Goal: Information Seeking & Learning: Learn about a topic

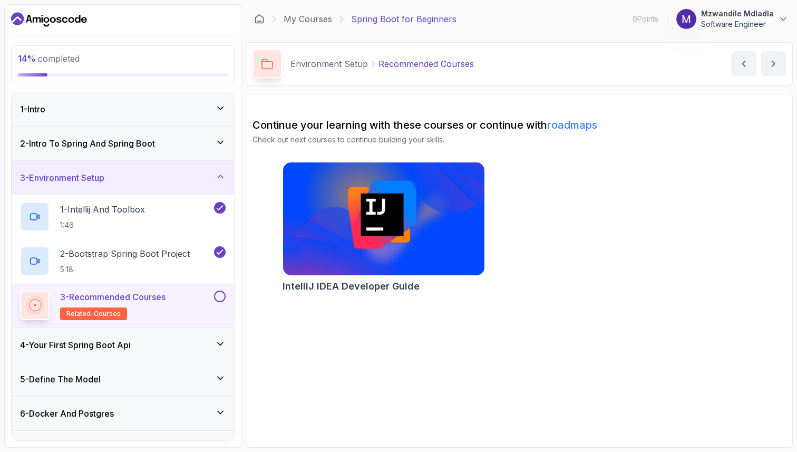
scroll to position [45, 0]
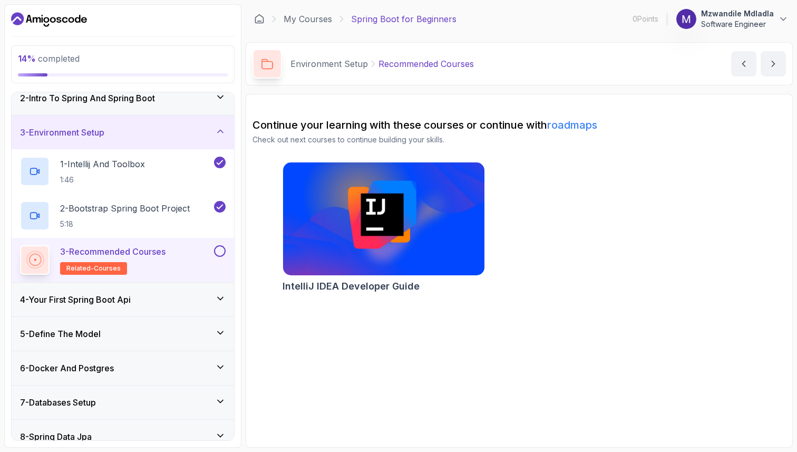
click at [170, 304] on div "4 - Your First Spring Boot Api" at bounding box center [123, 299] width 206 height 13
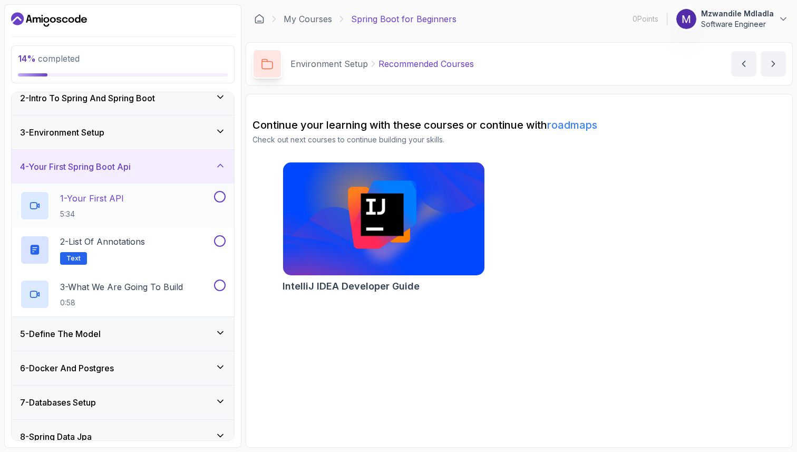
click at [160, 195] on div "1 - Your First API 5:34" at bounding box center [116, 206] width 192 height 30
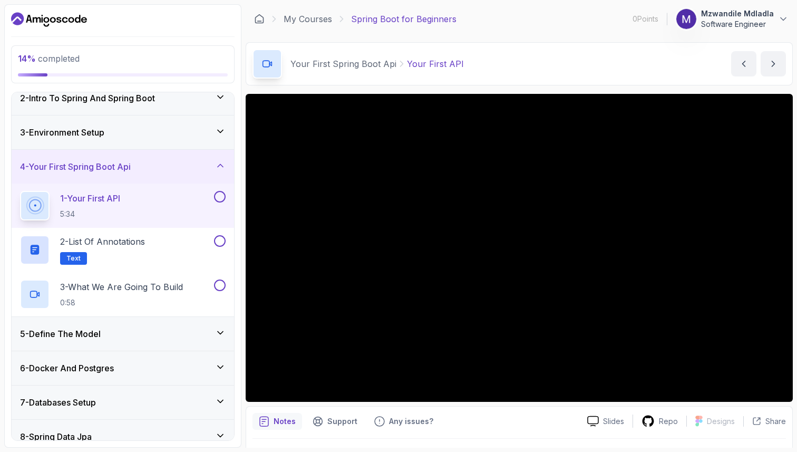
click at [175, 127] on div "3 - Environment Setup" at bounding box center [123, 132] width 206 height 13
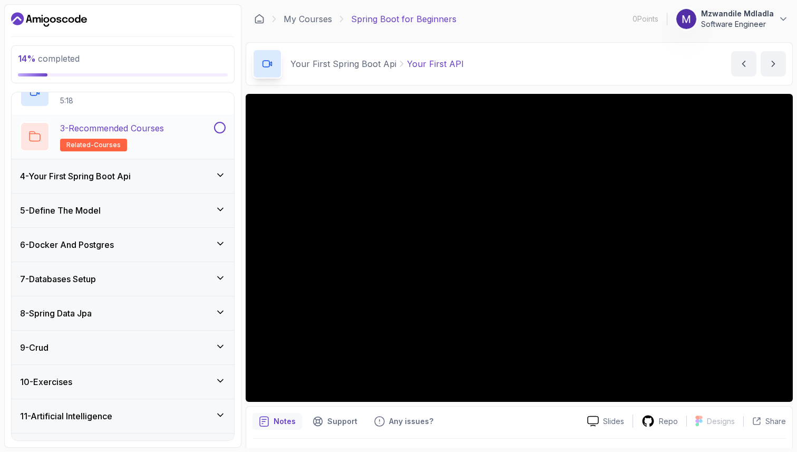
scroll to position [170, 0]
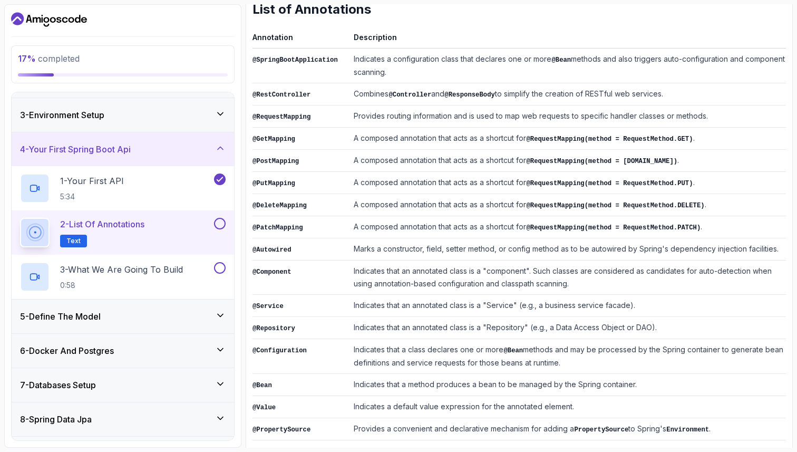
scroll to position [160, 0]
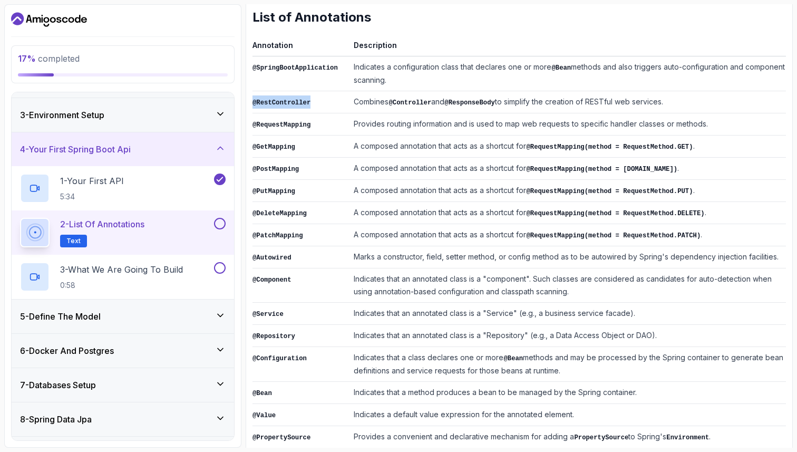
drag, startPoint x: 314, startPoint y: 100, endPoint x: 254, endPoint y: 99, distance: 60.1
click at [254, 99] on td "@RestController" at bounding box center [301, 102] width 97 height 22
copy code "@RestController"
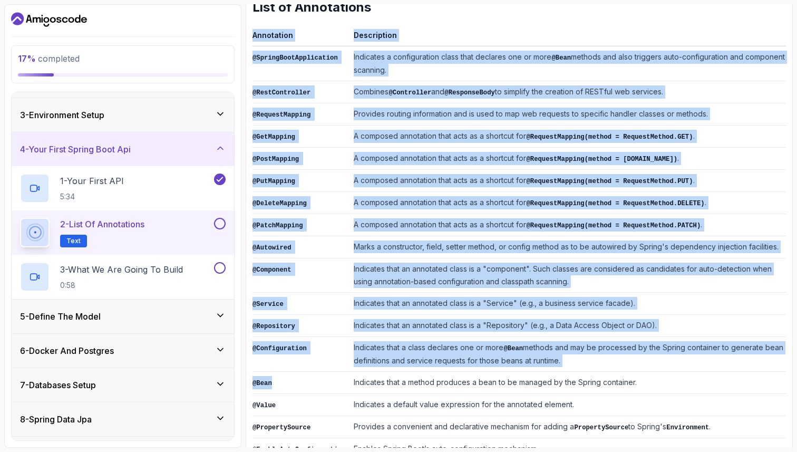
drag, startPoint x: 281, startPoint y: 374, endPoint x: 252, endPoint y: 370, distance: 29.3
click at [252, 370] on div "Notes Support Any issues? Slides Repo Designs Design not available Share ~2 min…" at bounding box center [519, 202] width 547 height 557
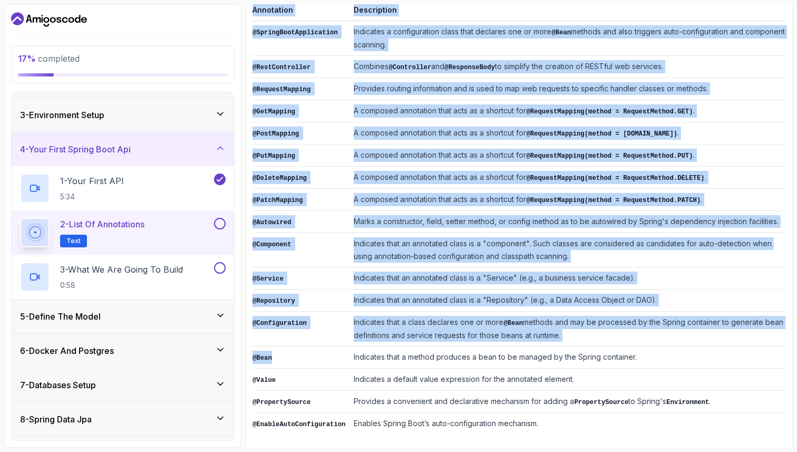
click at [355, 440] on div "~2 min read List of Annotations Annotation Description @SpringBootApplication I…" at bounding box center [520, 190] width 534 height 518
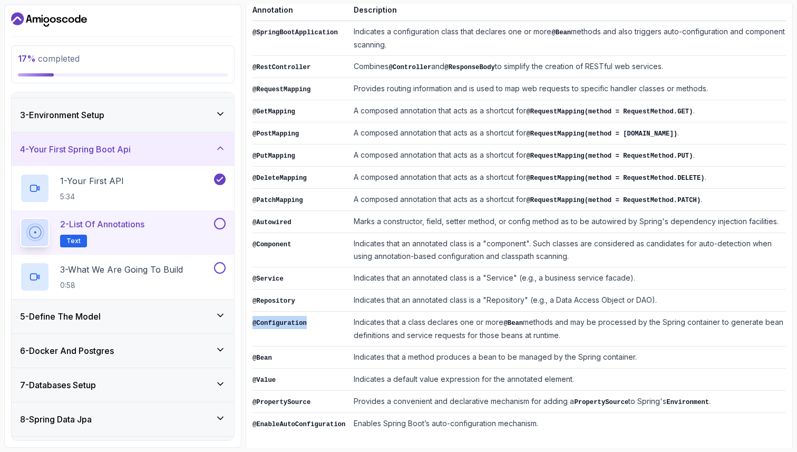
drag, startPoint x: 313, startPoint y: 315, endPoint x: 254, endPoint y: 315, distance: 59.6
click at [254, 315] on td "@Configuration" at bounding box center [301, 329] width 97 height 35
copy code "@Configuration"
click at [141, 270] on p "3 - What We Are Going To Build" at bounding box center [121, 269] width 123 height 13
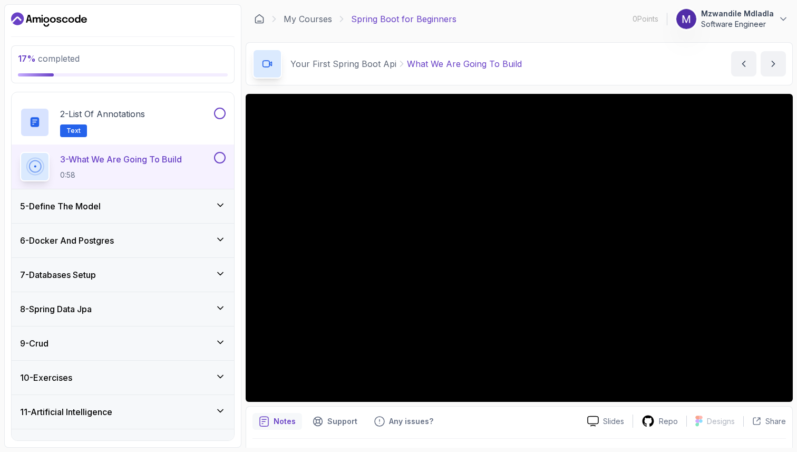
scroll to position [195, 0]
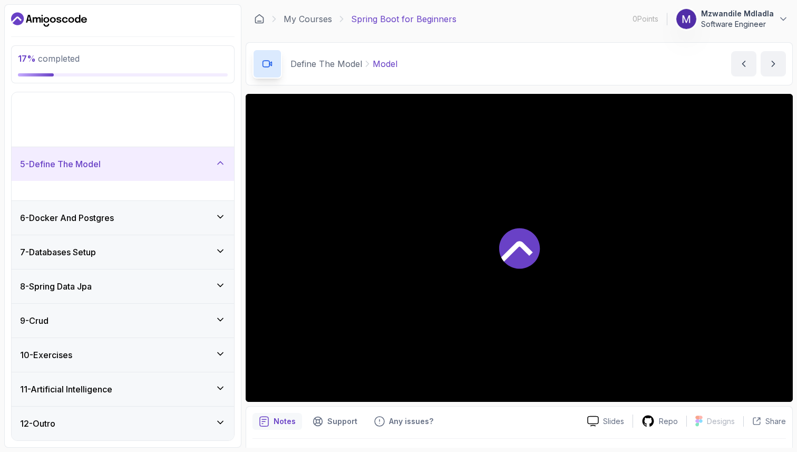
scroll to position [63, 0]
